Goal: Information Seeking & Learning: Learn about a topic

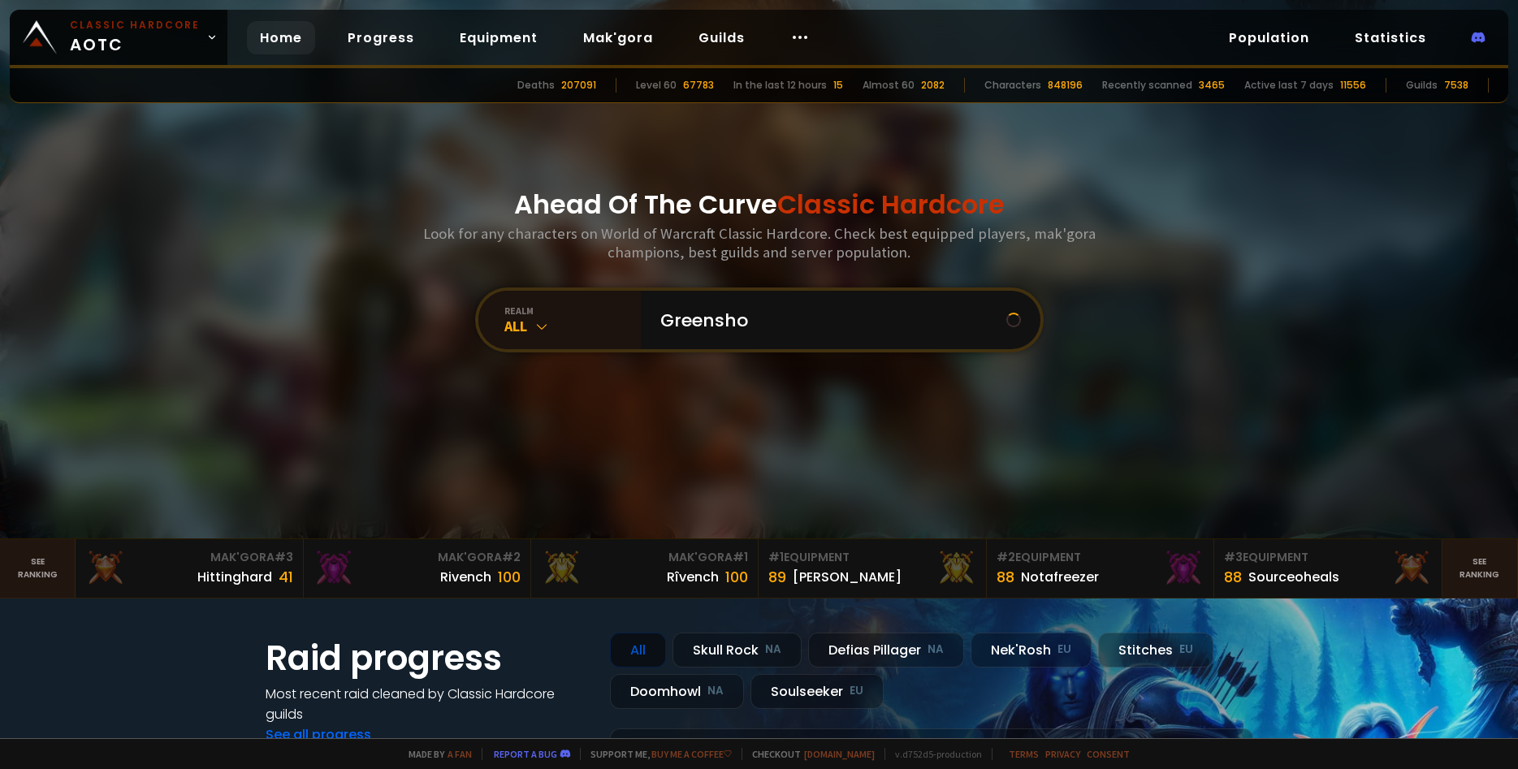
type input "Greenshot"
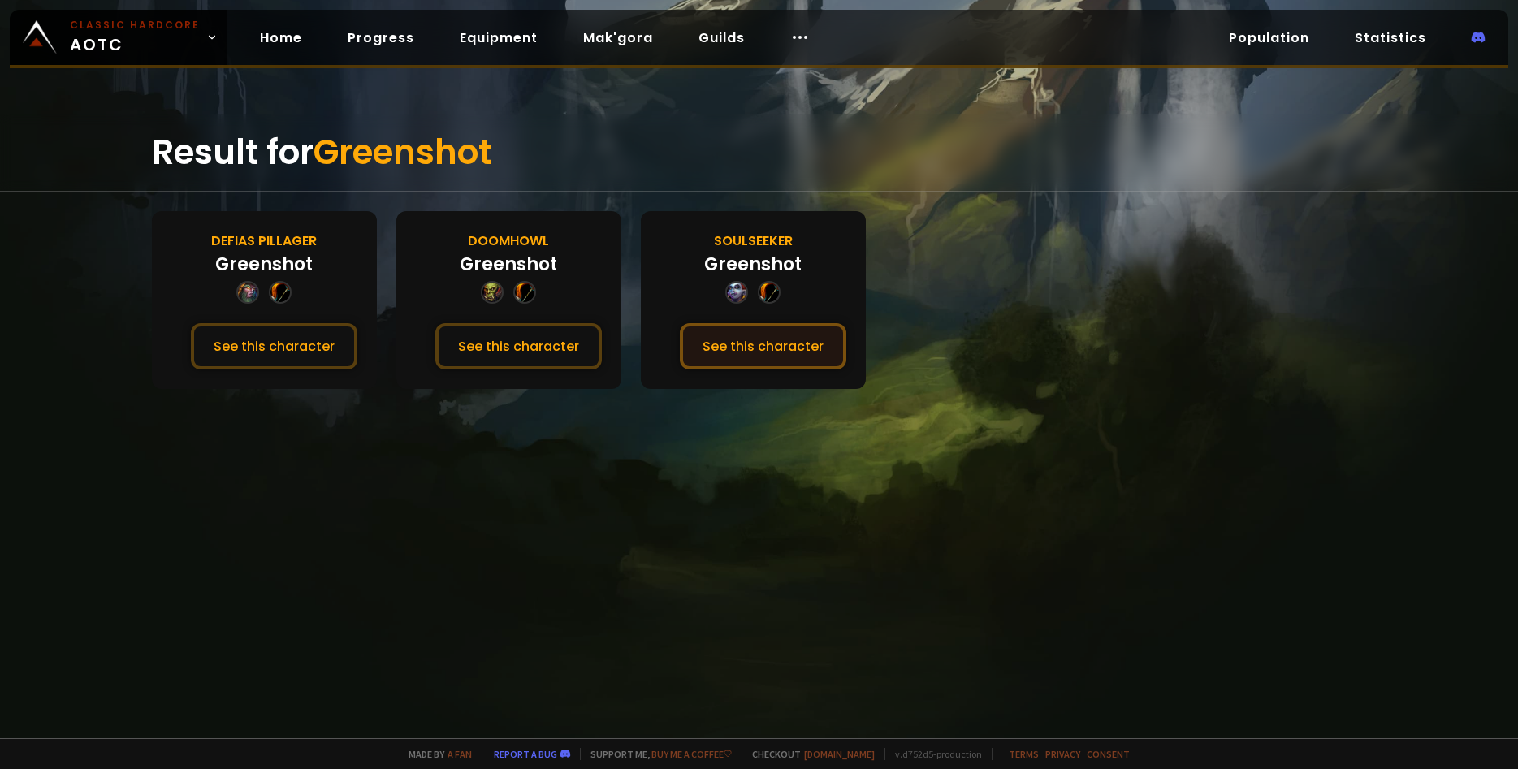
click at [742, 353] on button "See this character" at bounding box center [763, 346] width 167 height 46
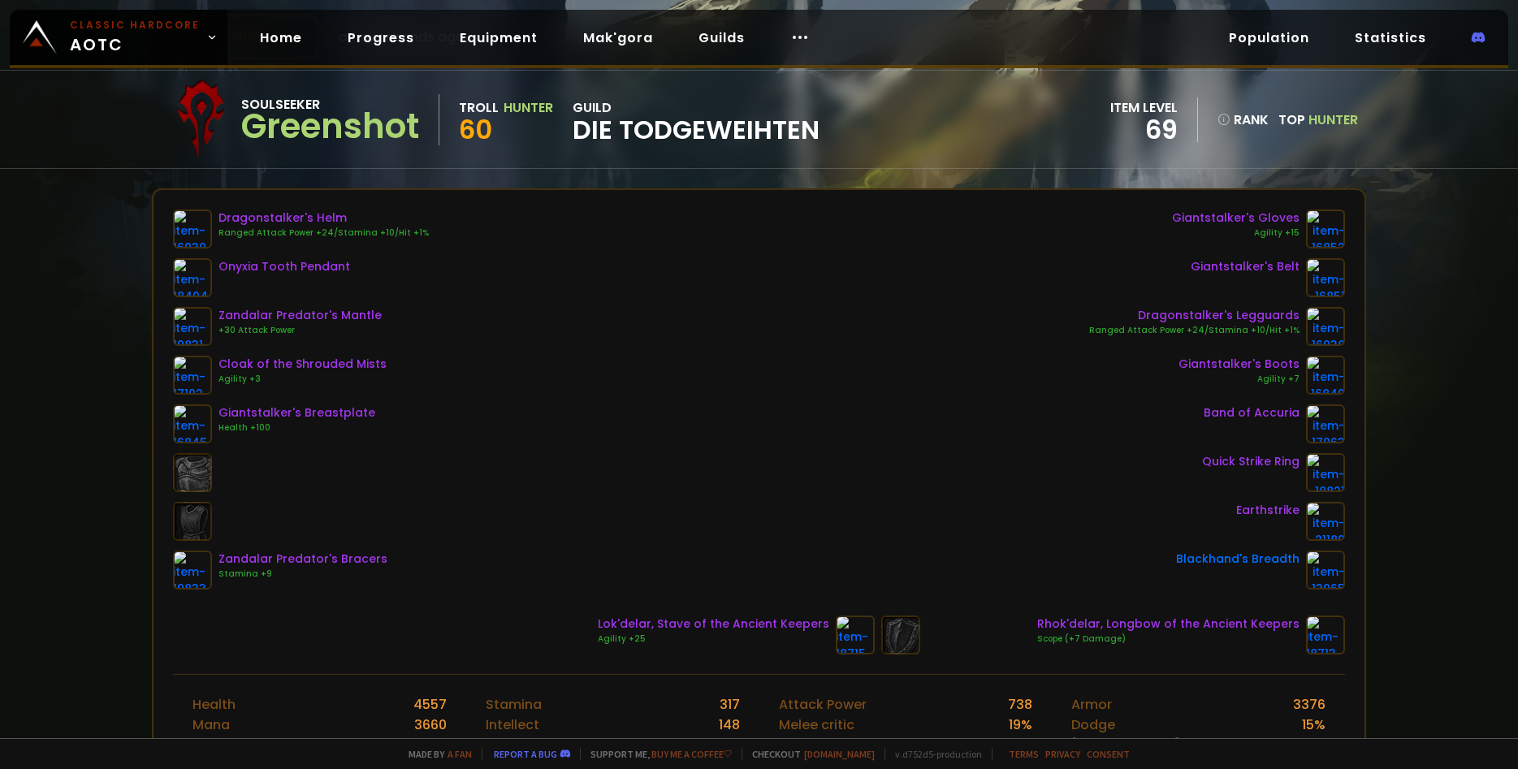
scroll to position [112, 0]
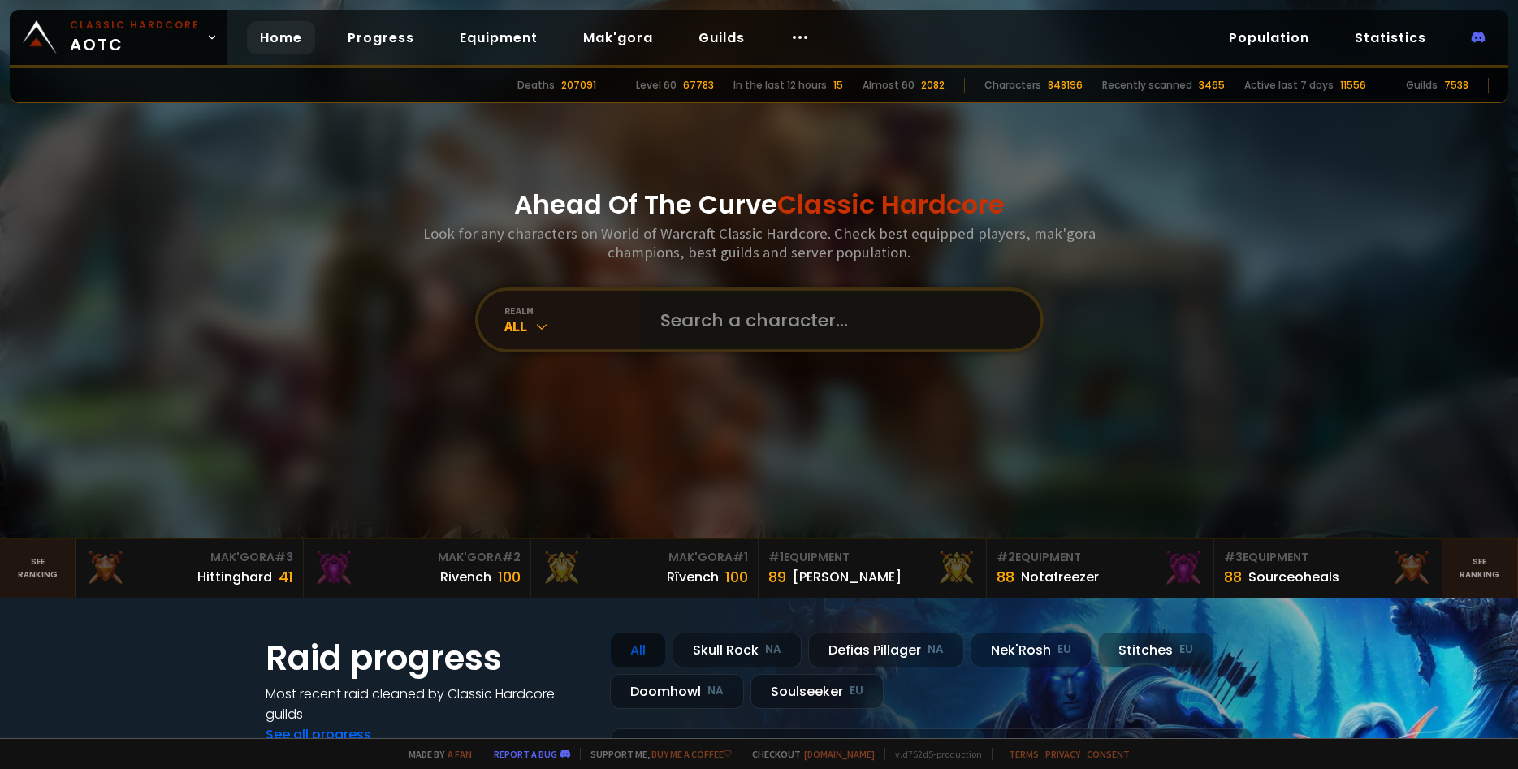
click at [708, 321] on input "text" at bounding box center [836, 320] width 370 height 58
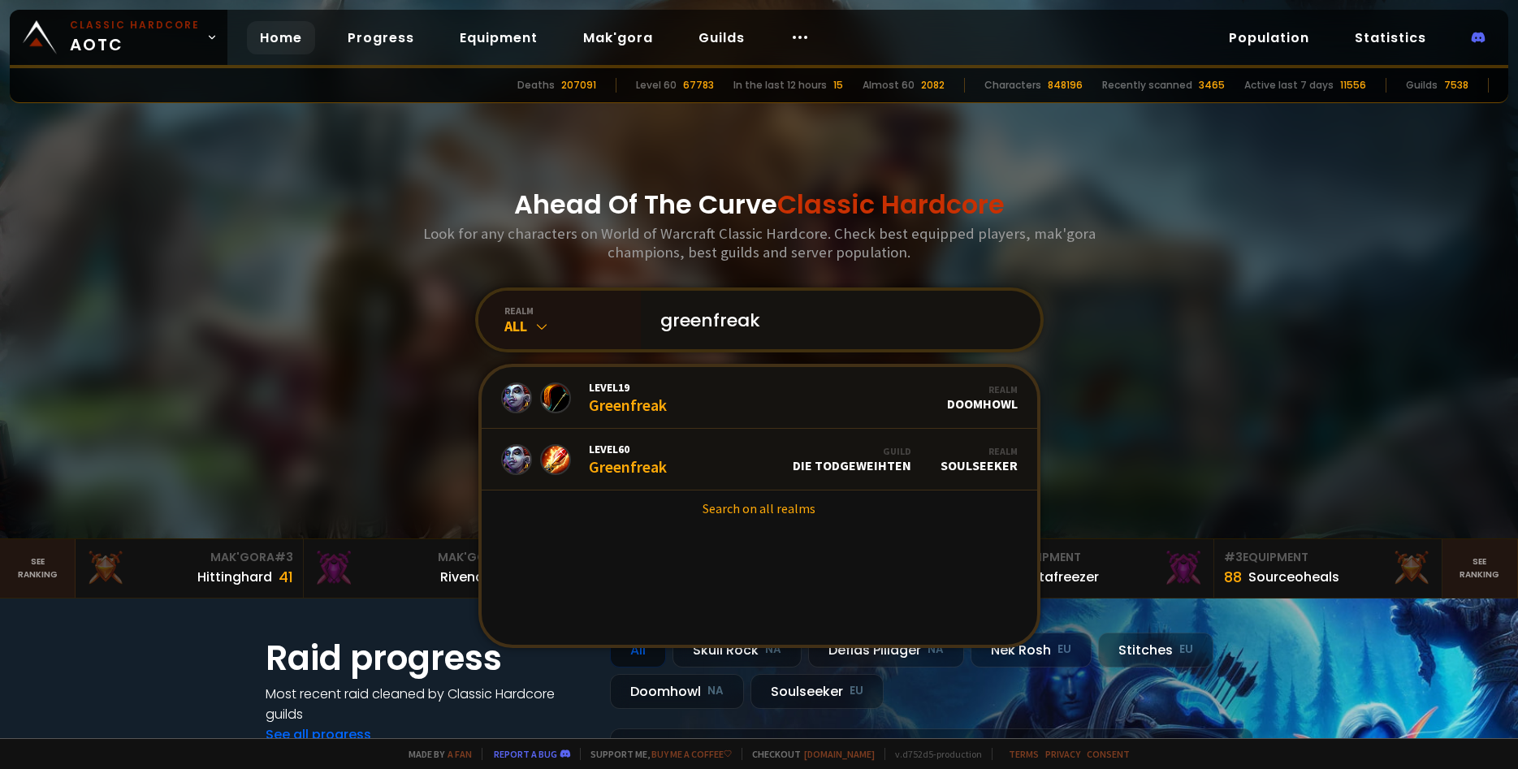
type input "greenfreak"
click at [790, 461] on link "Level 60 Greenfreak Guild Die Todgeweihten Realm Soulseeker" at bounding box center [760, 460] width 556 height 62
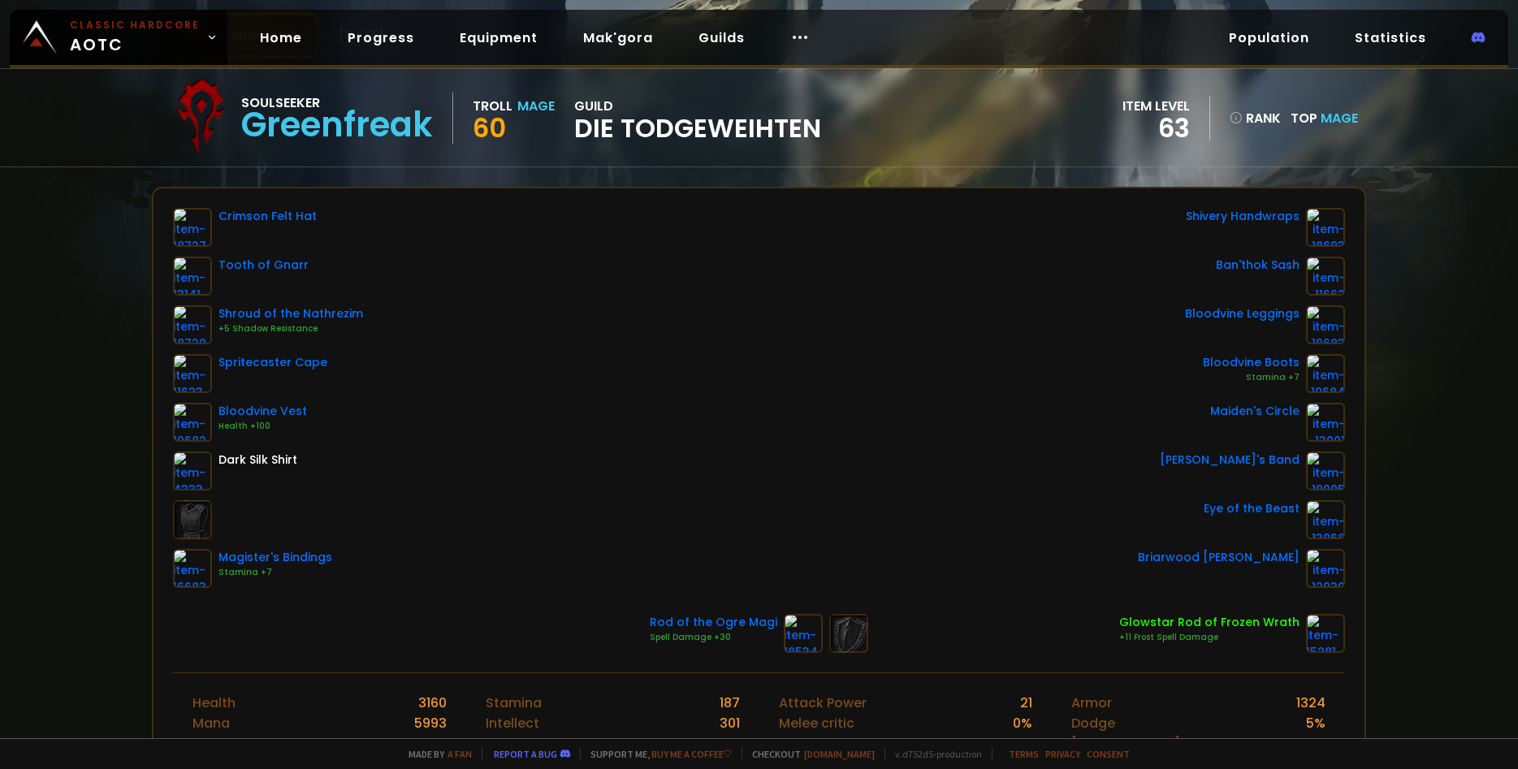
scroll to position [112, 0]
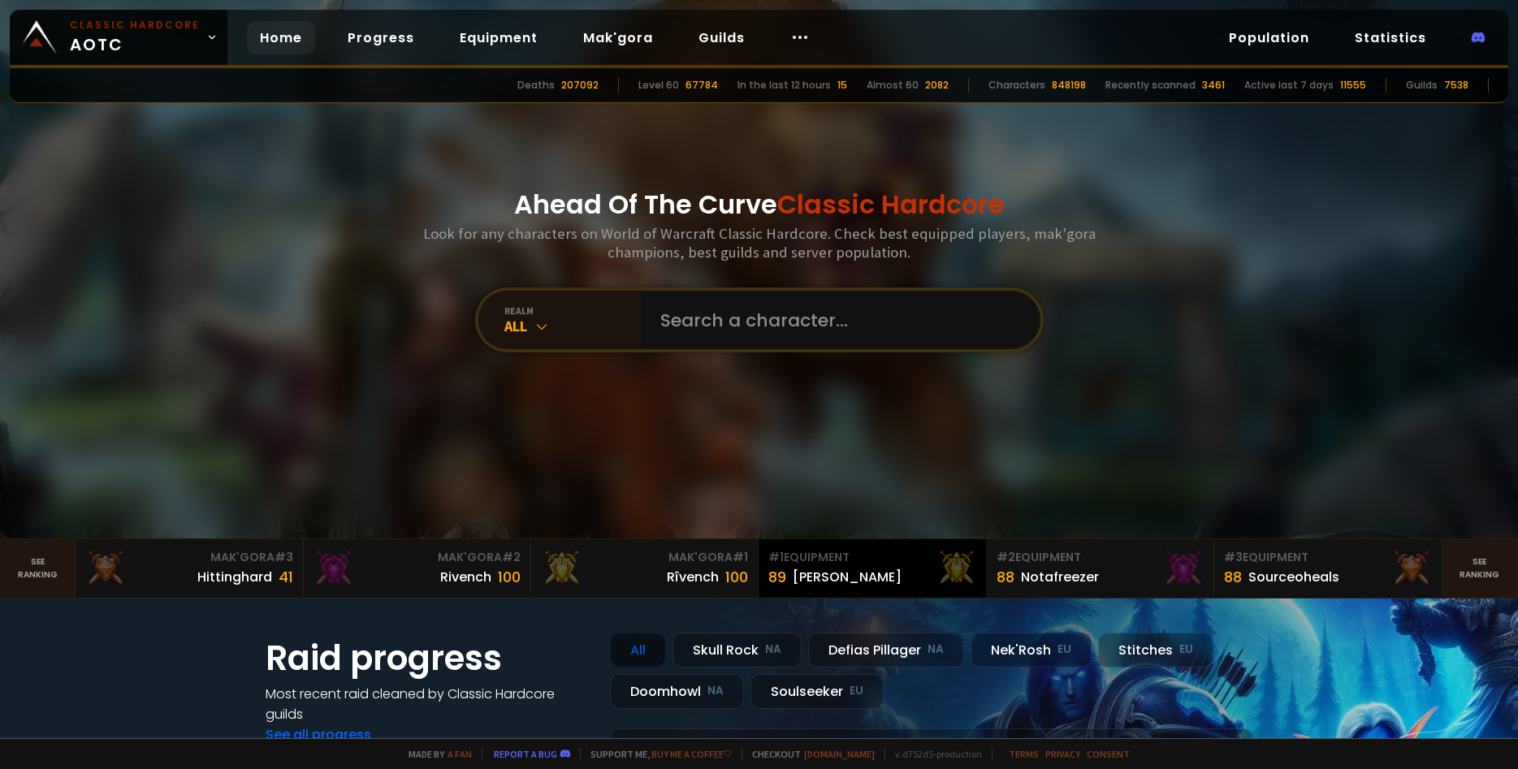
click at [846, 560] on div "# 1 Equipment" at bounding box center [871, 557] width 207 height 17
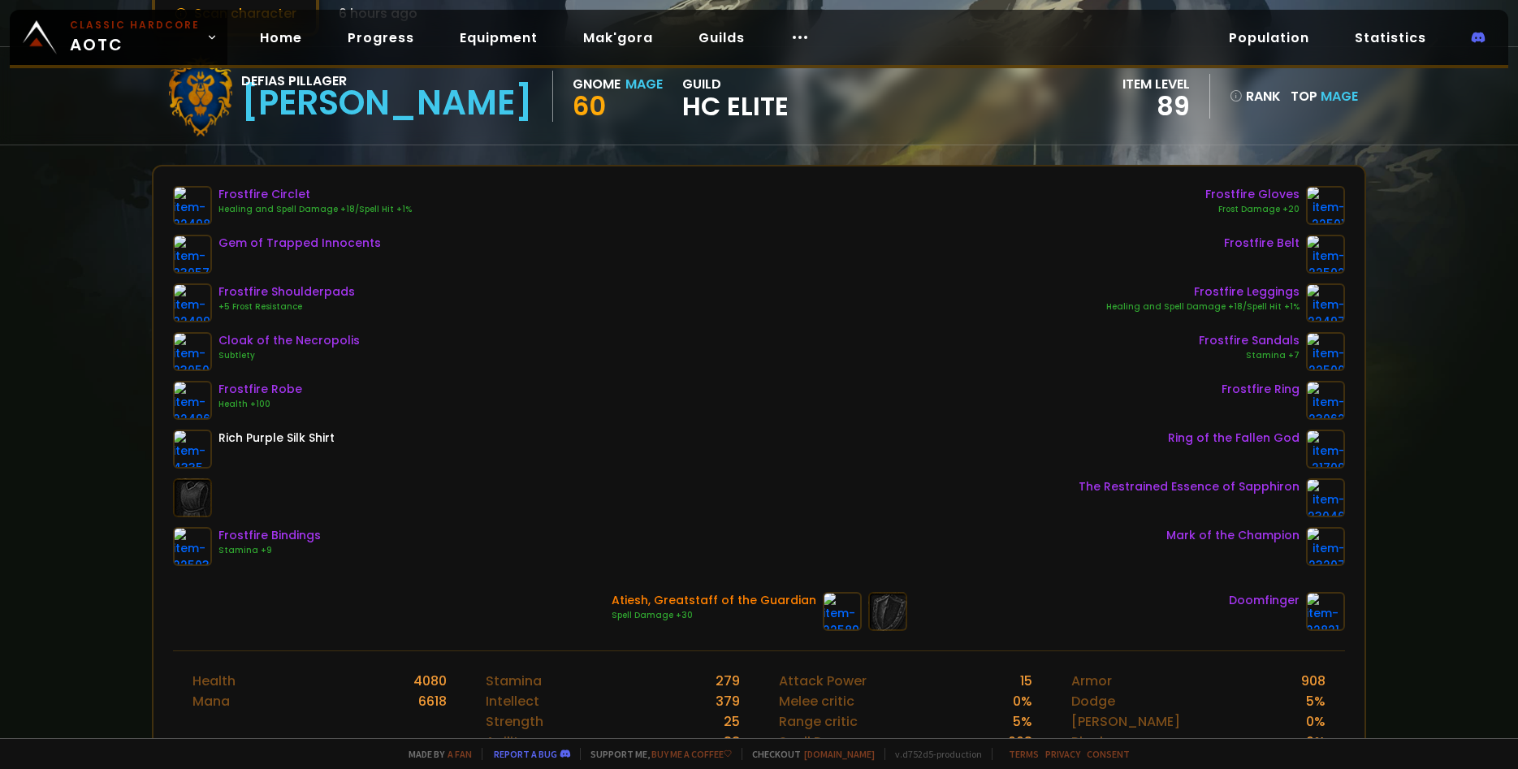
scroll to position [112, 0]
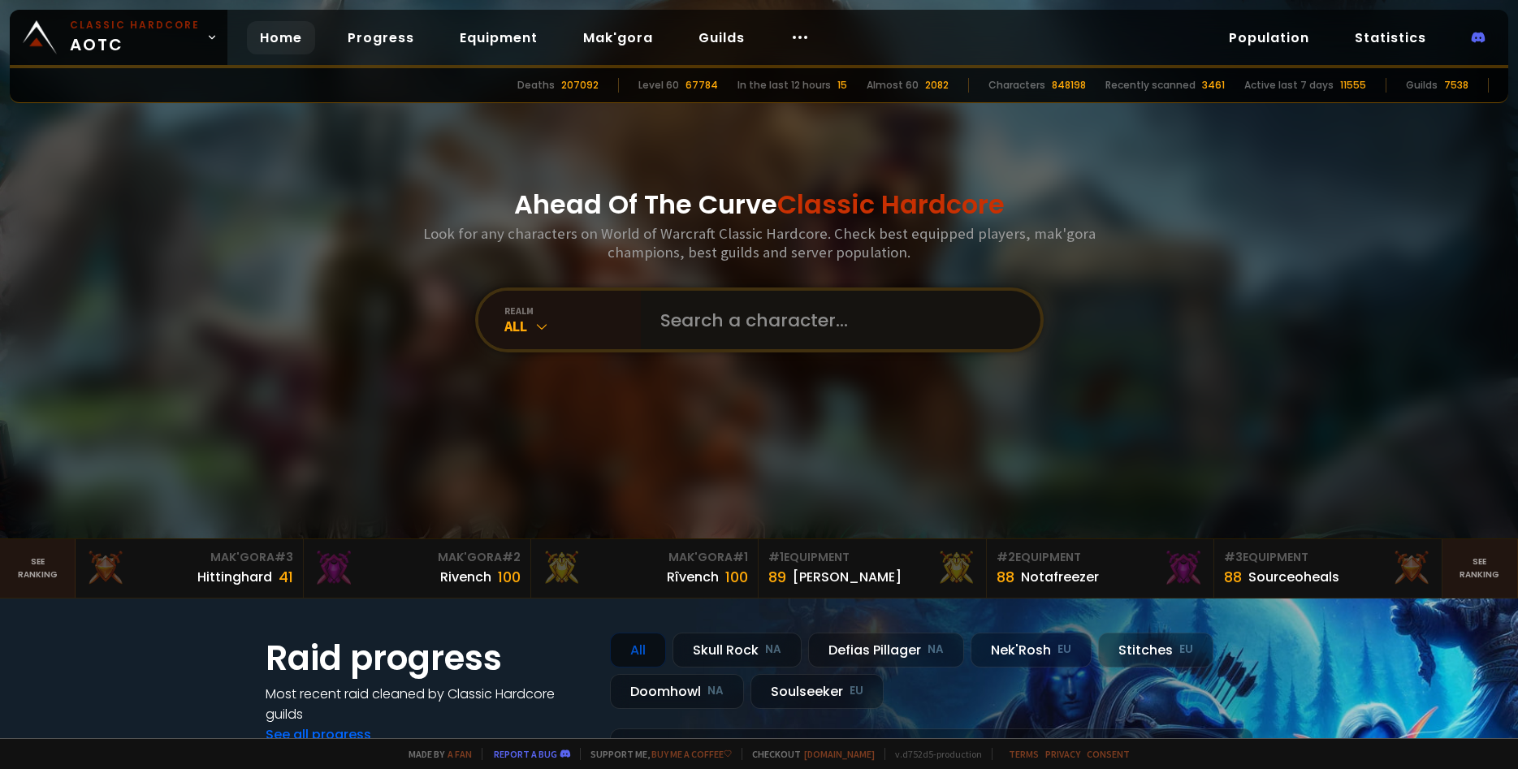
click at [742, 322] on input "text" at bounding box center [836, 320] width 370 height 58
type input "ballerblitz"
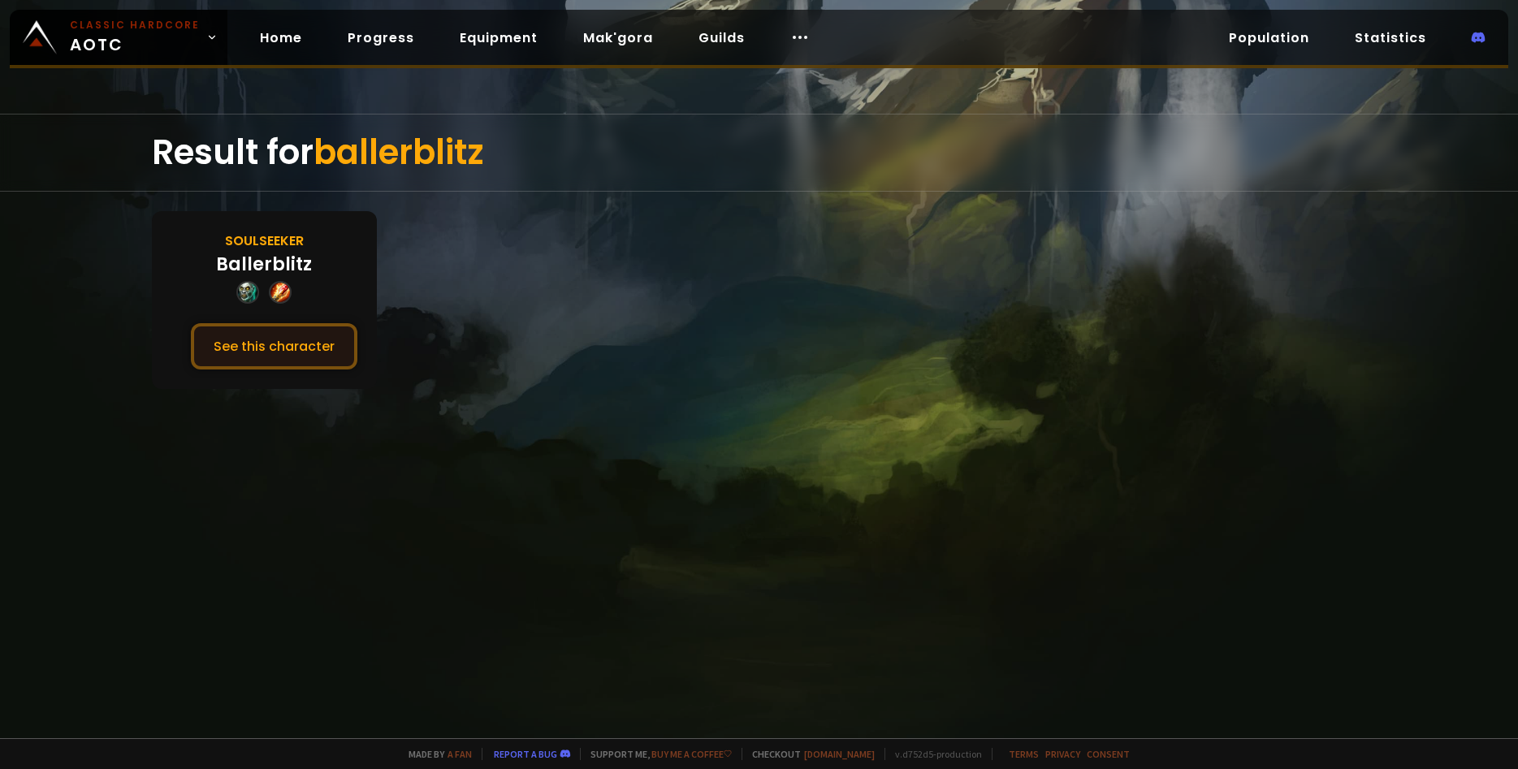
click at [273, 331] on button "See this character" at bounding box center [274, 346] width 167 height 46
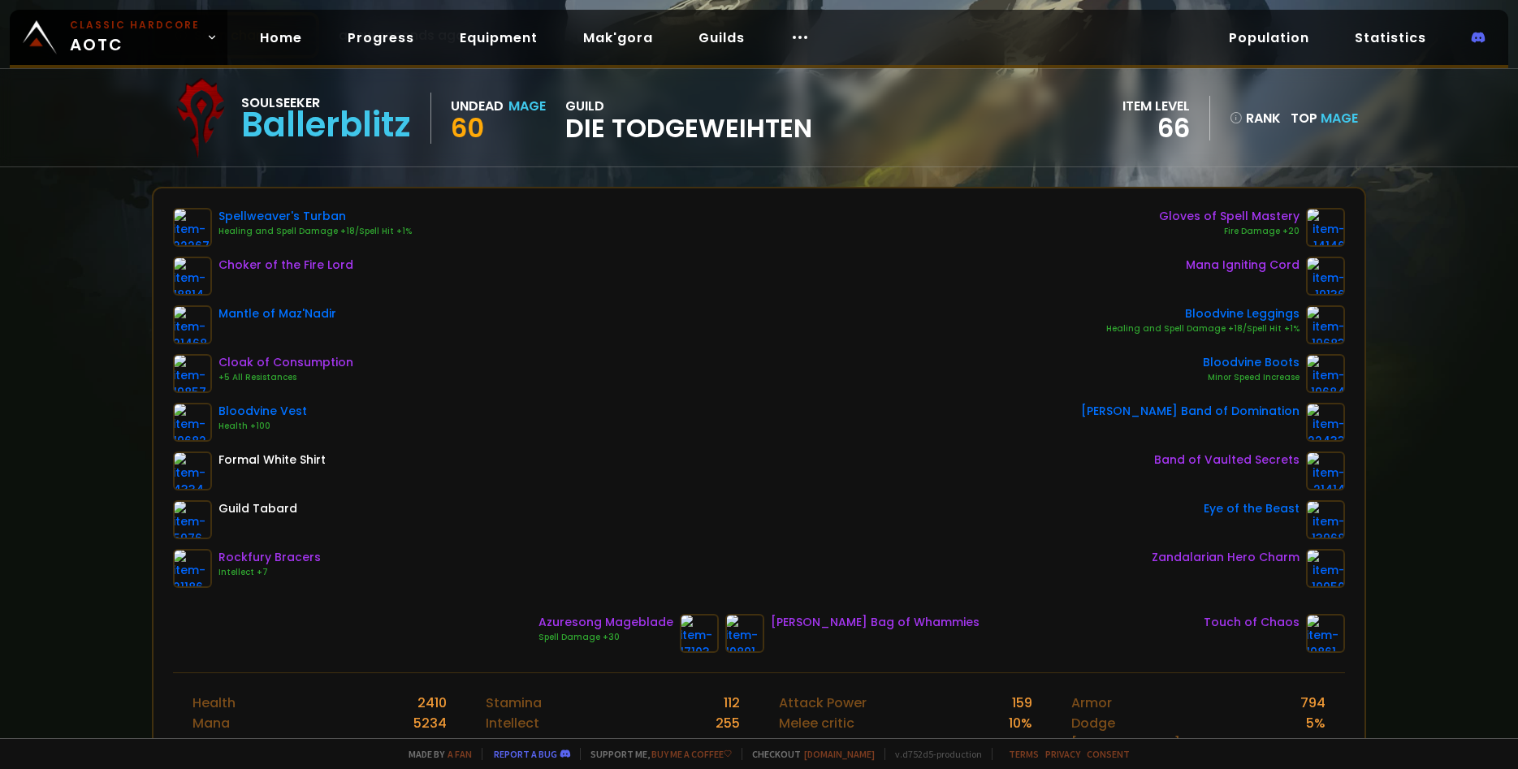
scroll to position [112, 0]
